Goal: Information Seeking & Learning: Learn about a topic

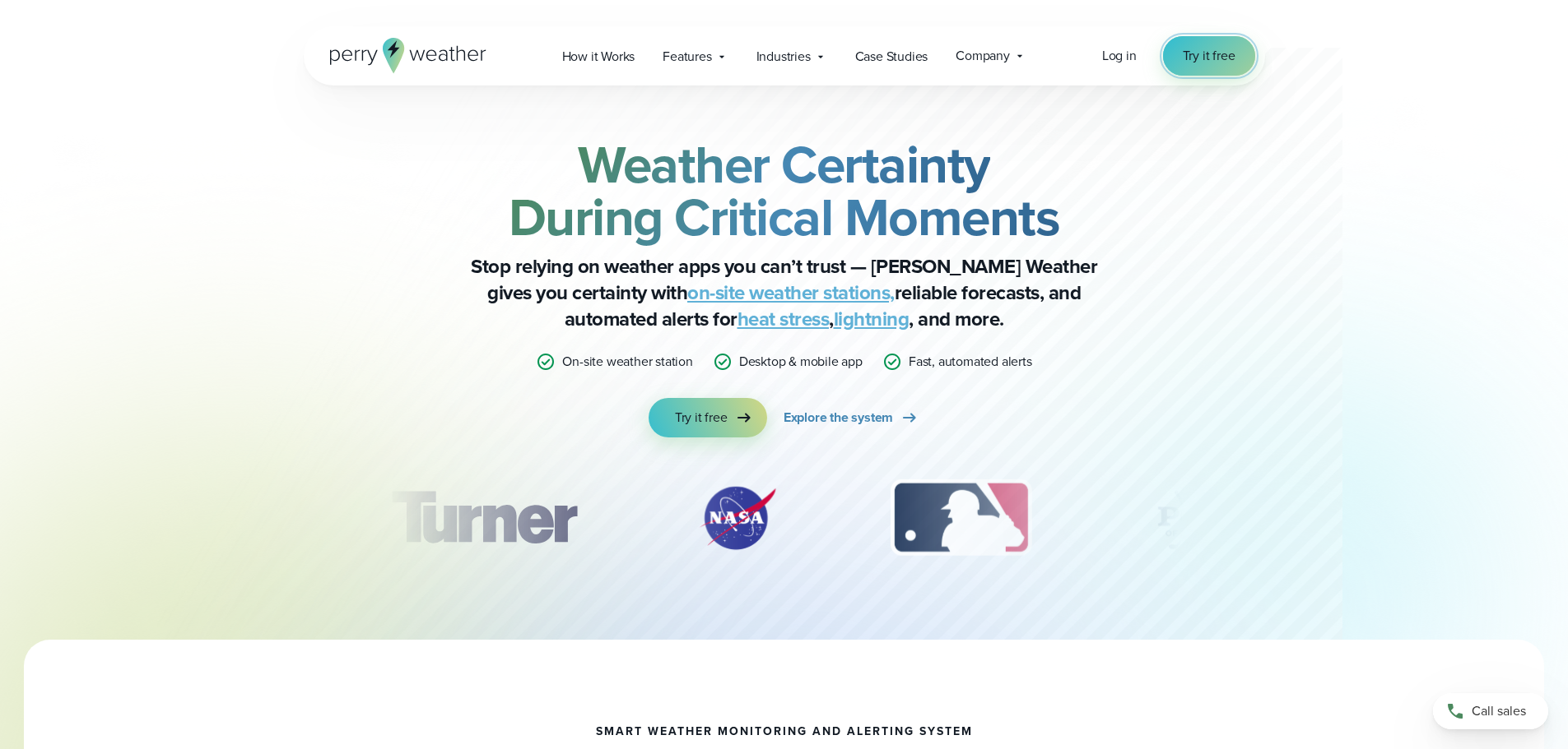
click at [1204, 57] on span "Try it free" at bounding box center [1209, 55] width 52 height 20
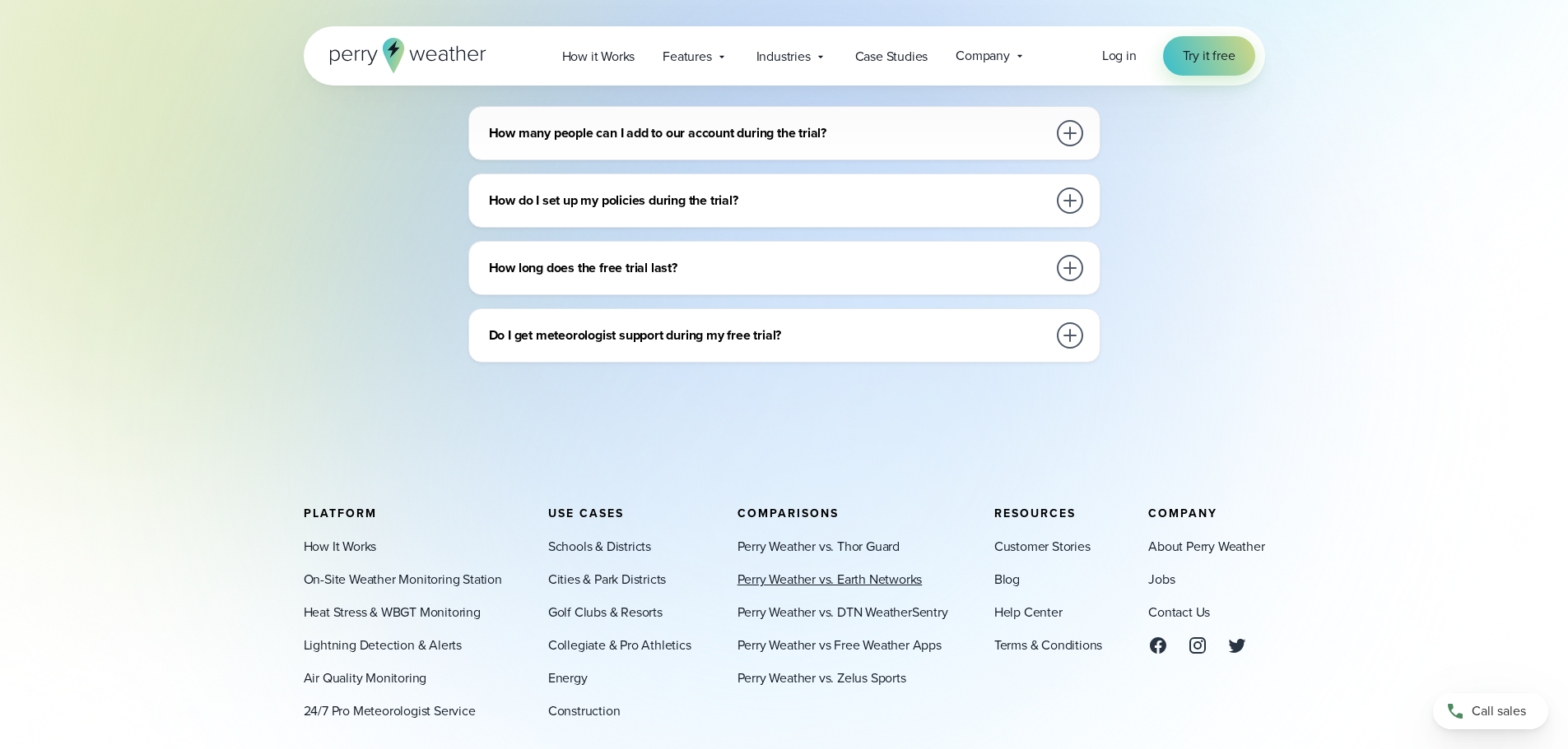
scroll to position [741, 0]
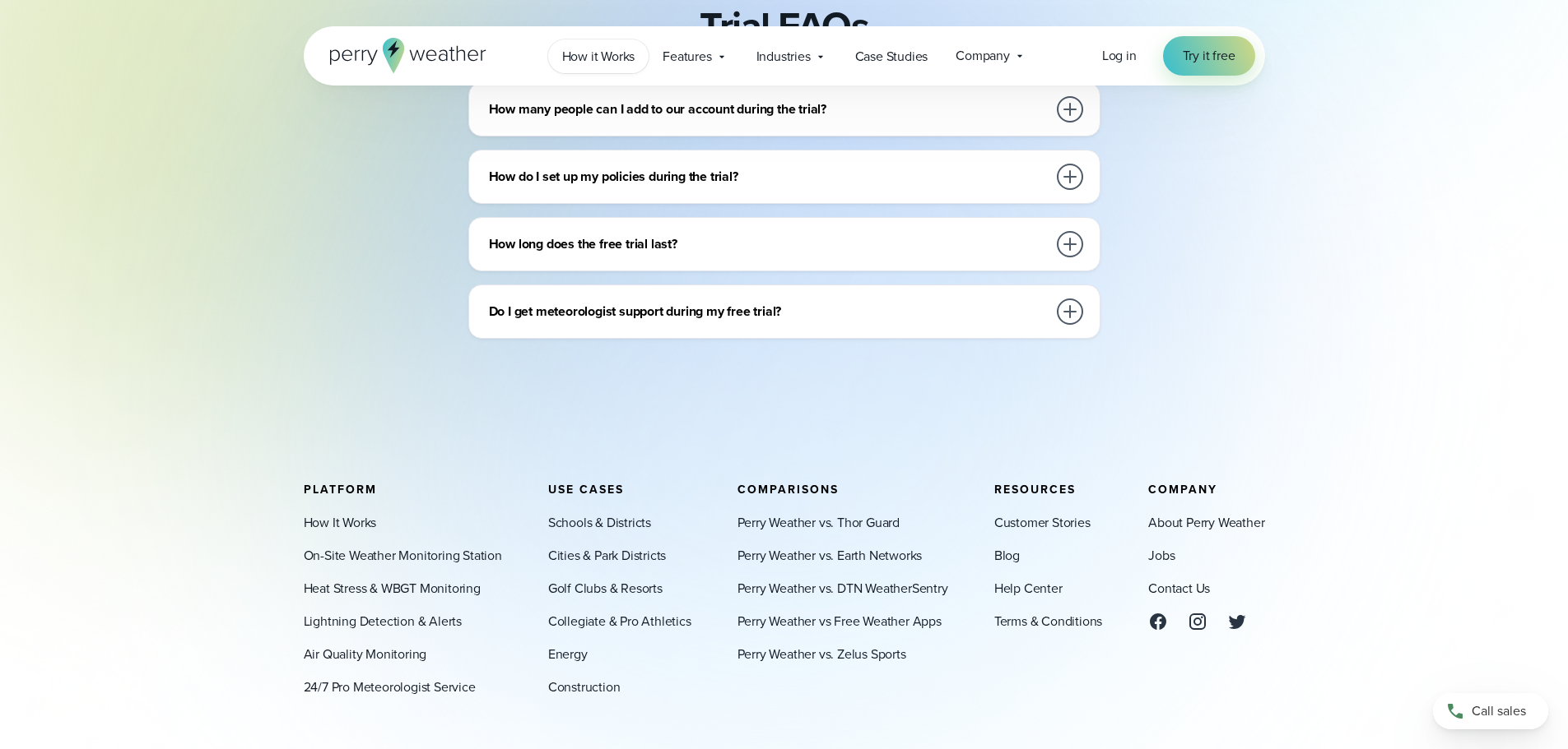
click at [616, 61] on span "How it Works" at bounding box center [599, 56] width 73 height 20
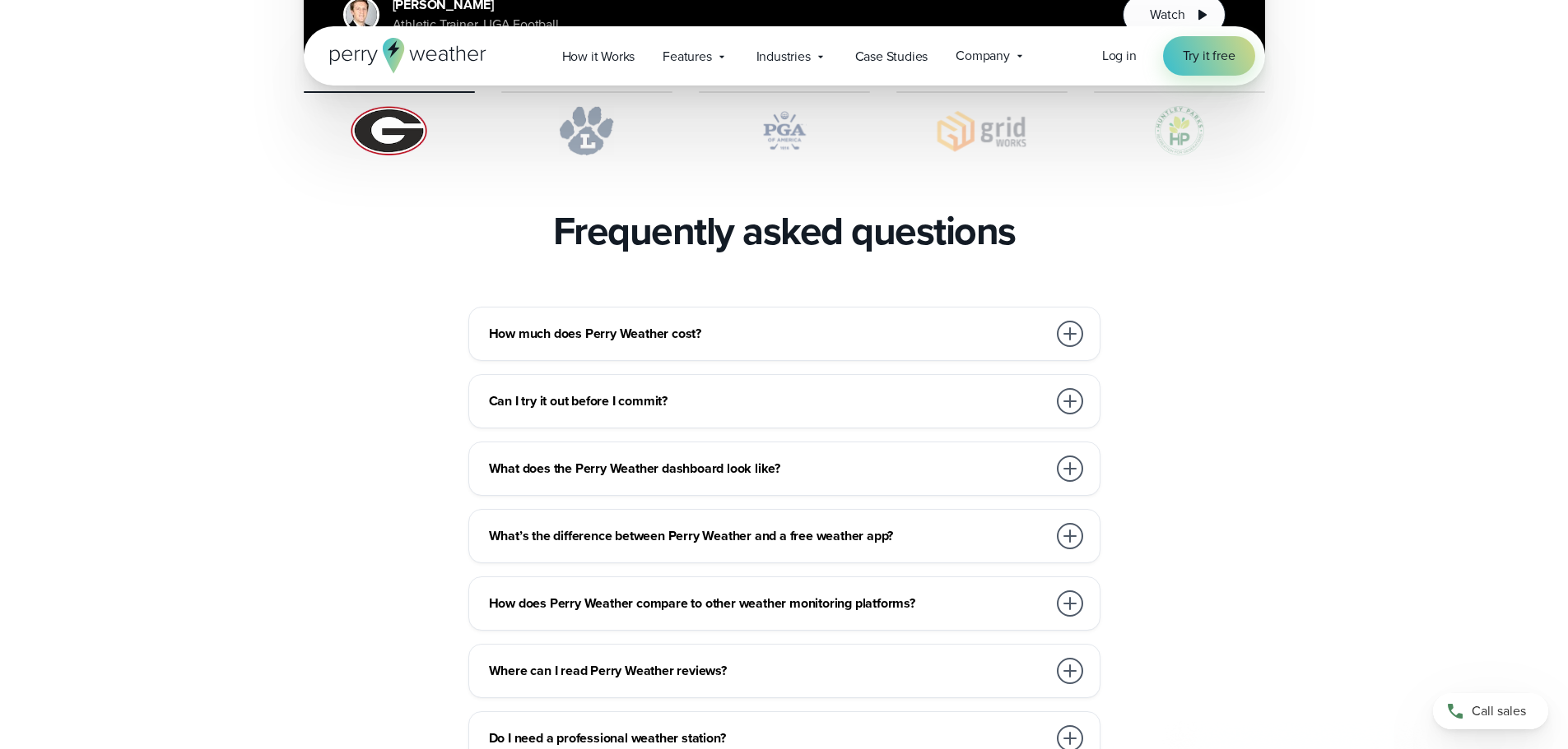
scroll to position [3455, 0]
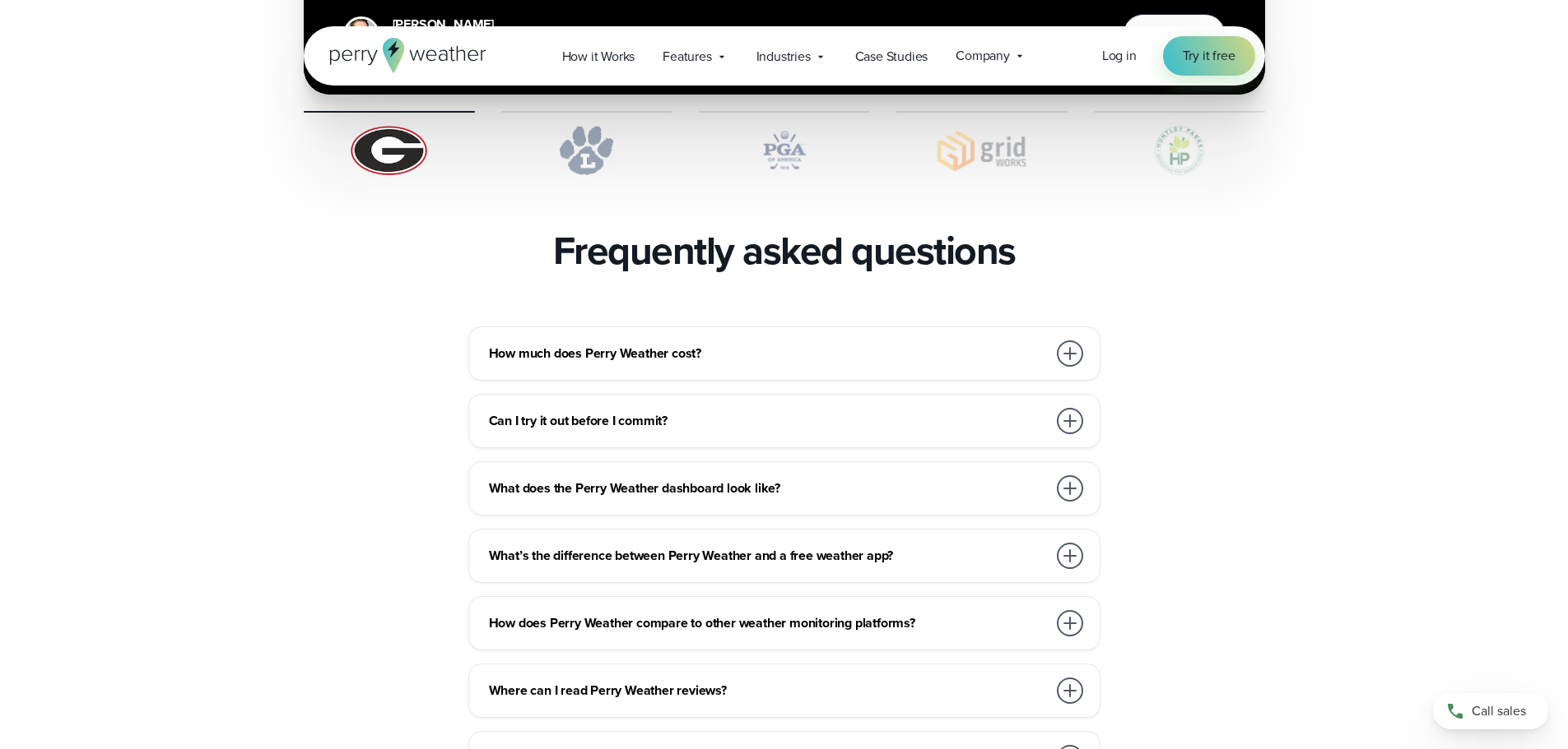
click at [1062, 341] on div at bounding box center [1070, 354] width 26 height 26
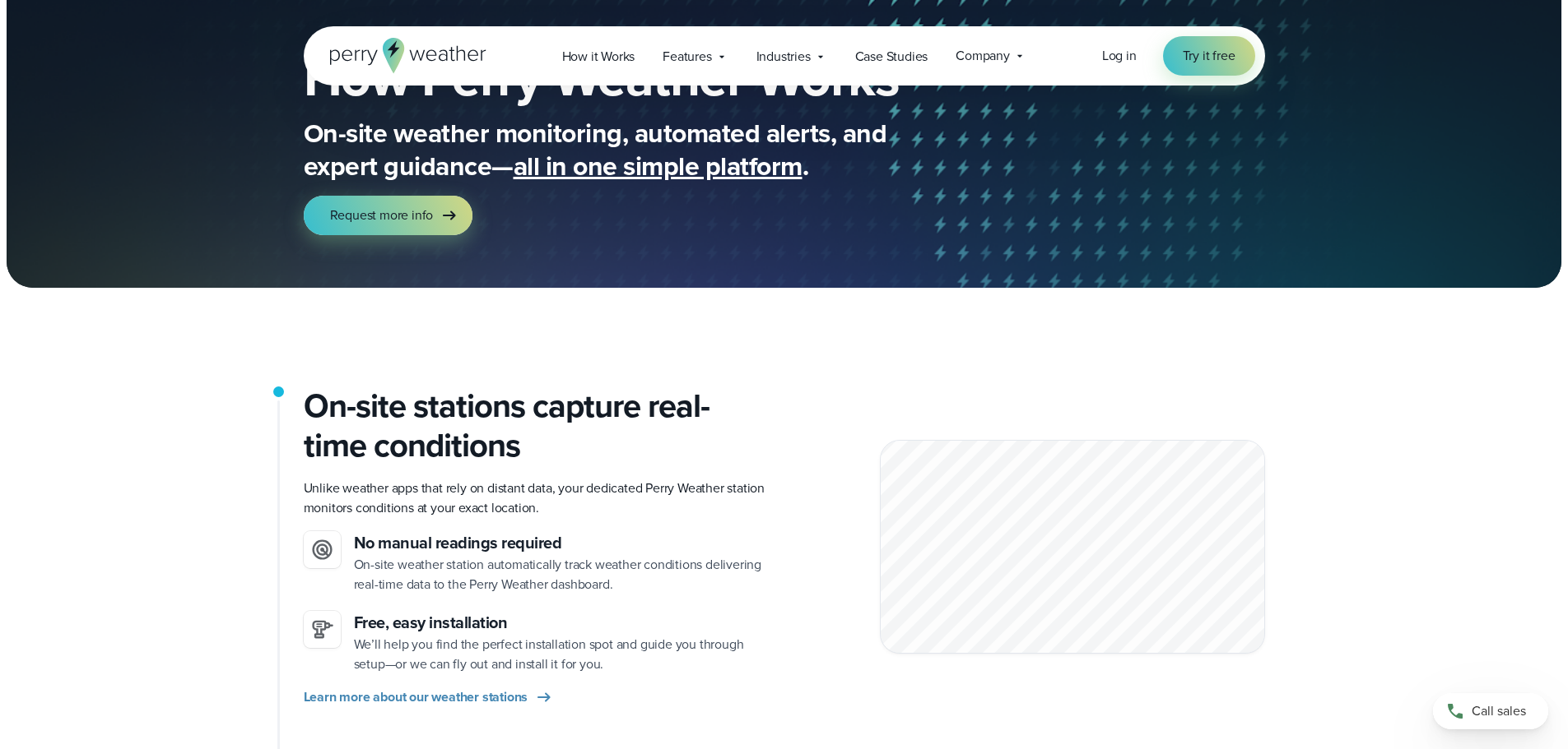
scroll to position [0, 0]
